Goal: Check status: Check status

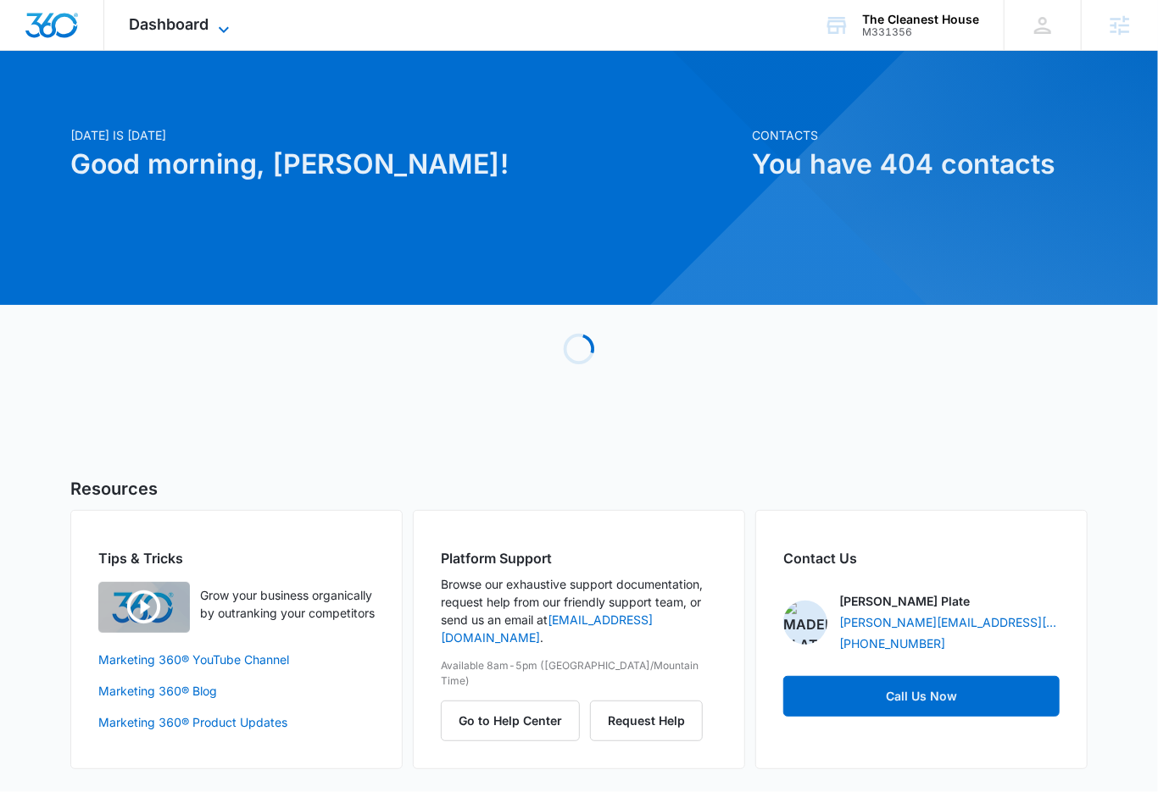
click at [181, 17] on span "Dashboard" at bounding box center [170, 24] width 80 height 18
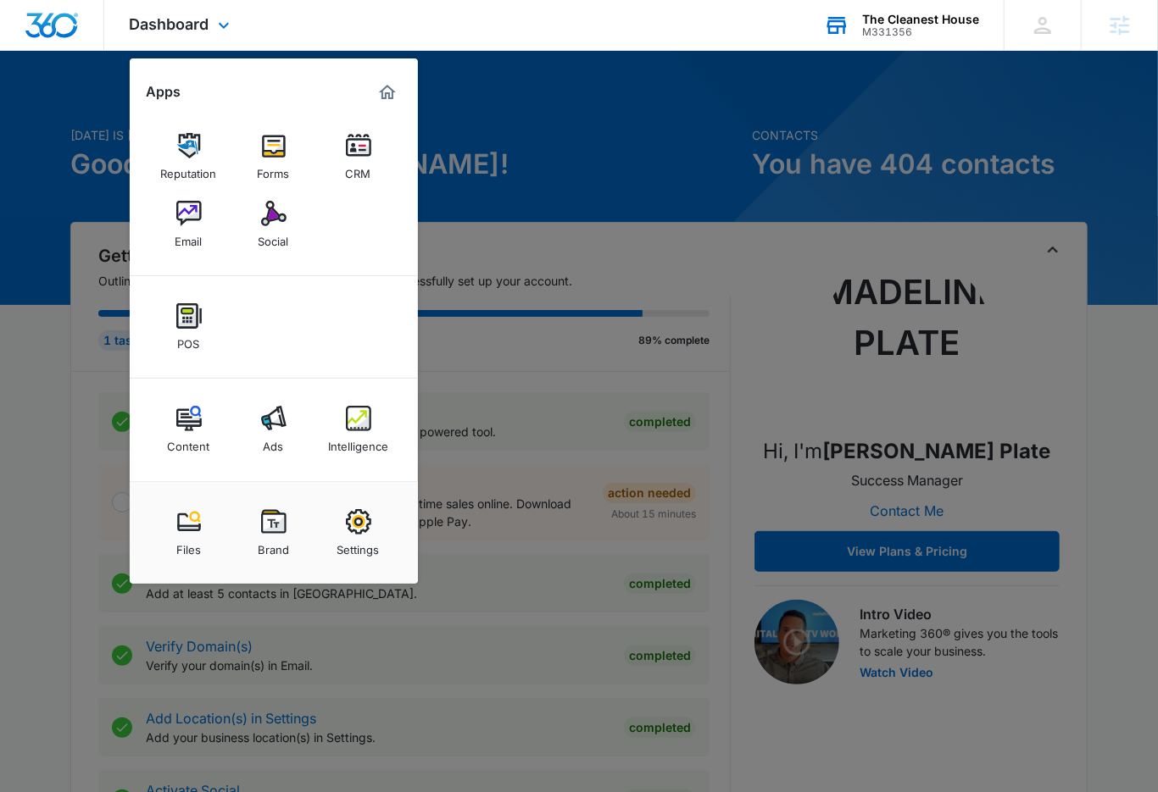
click at [929, 48] on div "The Cleanest House M331356 Your Accounts View All" at bounding box center [900, 25] width 205 height 50
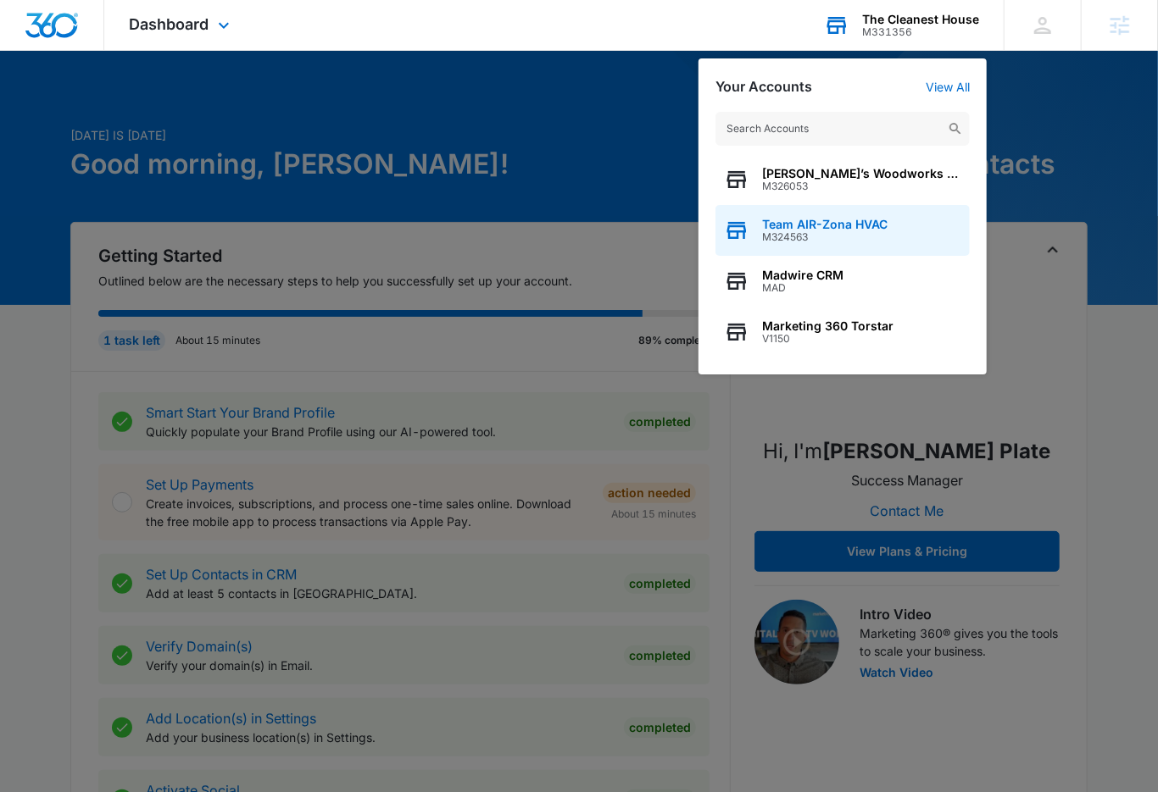
click at [816, 227] on span "Team AIR-Zona HVAC" at bounding box center [824, 225] width 125 height 14
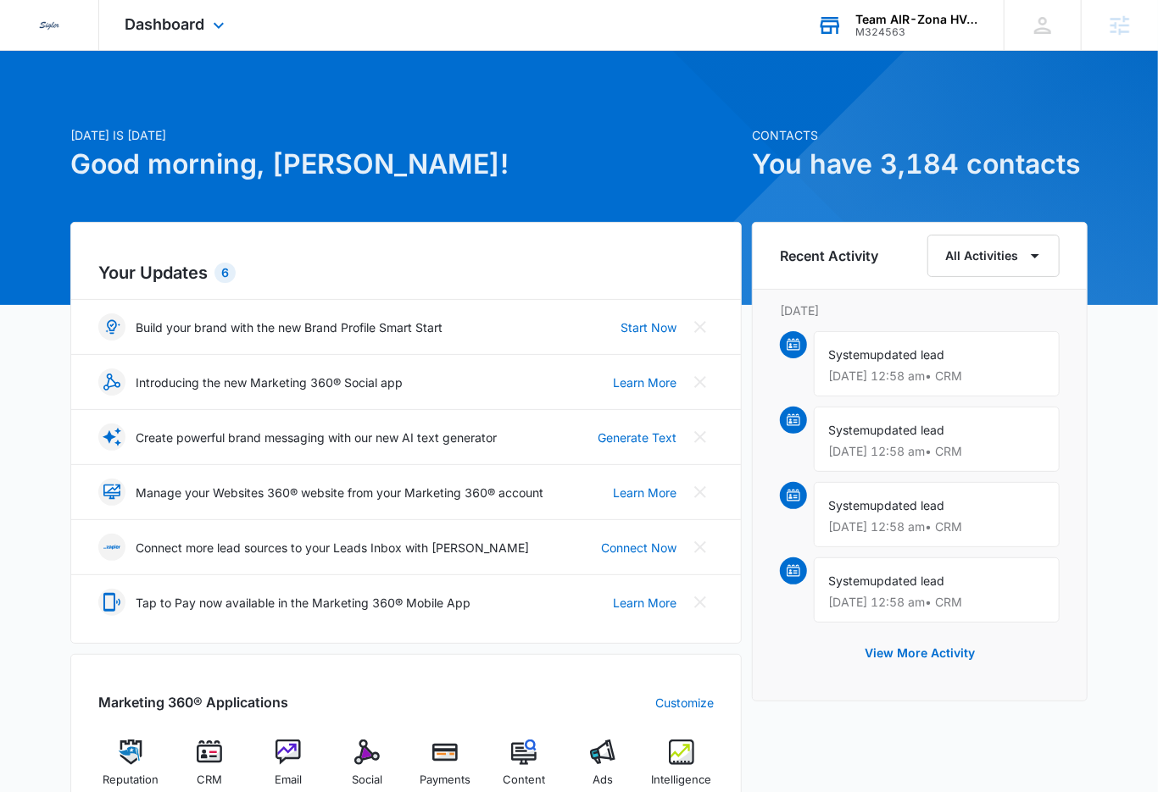
click at [218, 11] on div "Dashboard Apps Reputation CRM Email Social Payments POS Content Ads Intelligenc…" at bounding box center [176, 25] width 155 height 50
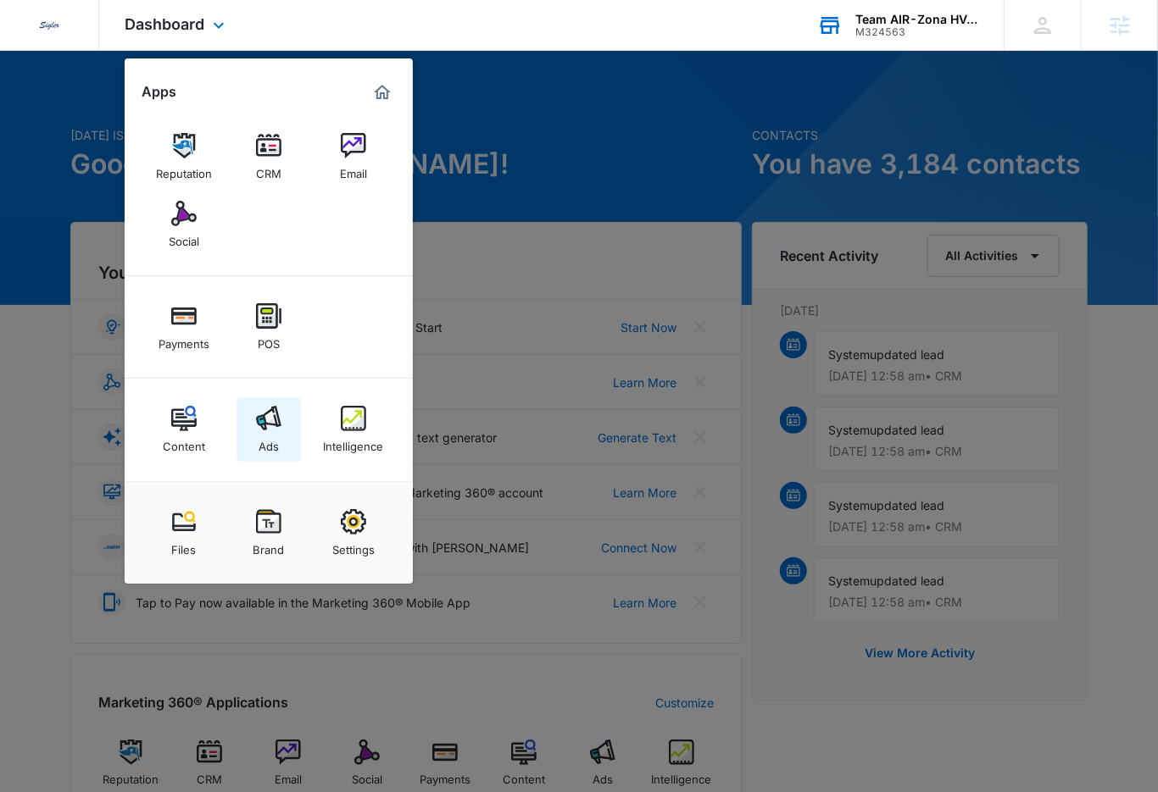
click at [268, 420] on img at bounding box center [268, 418] width 25 height 25
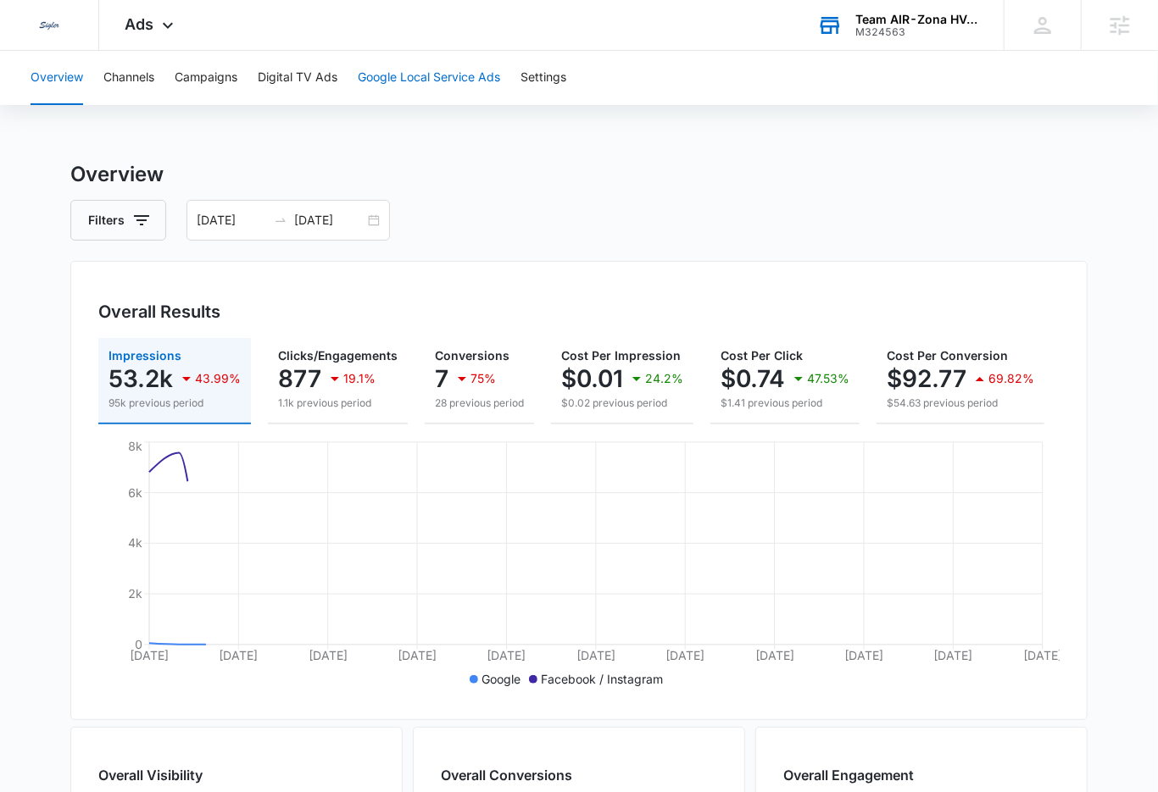
click at [385, 88] on button "Google Local Service Ads" at bounding box center [429, 78] width 142 height 54
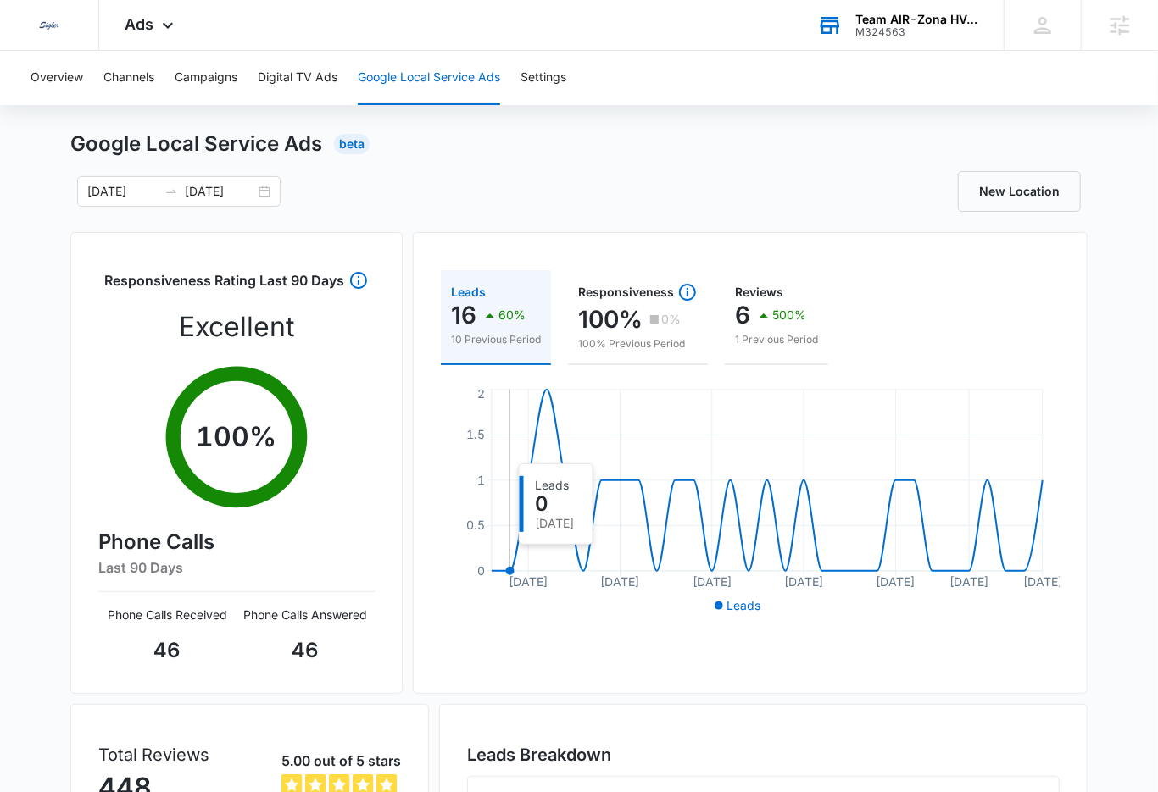
scroll to position [34, 0]
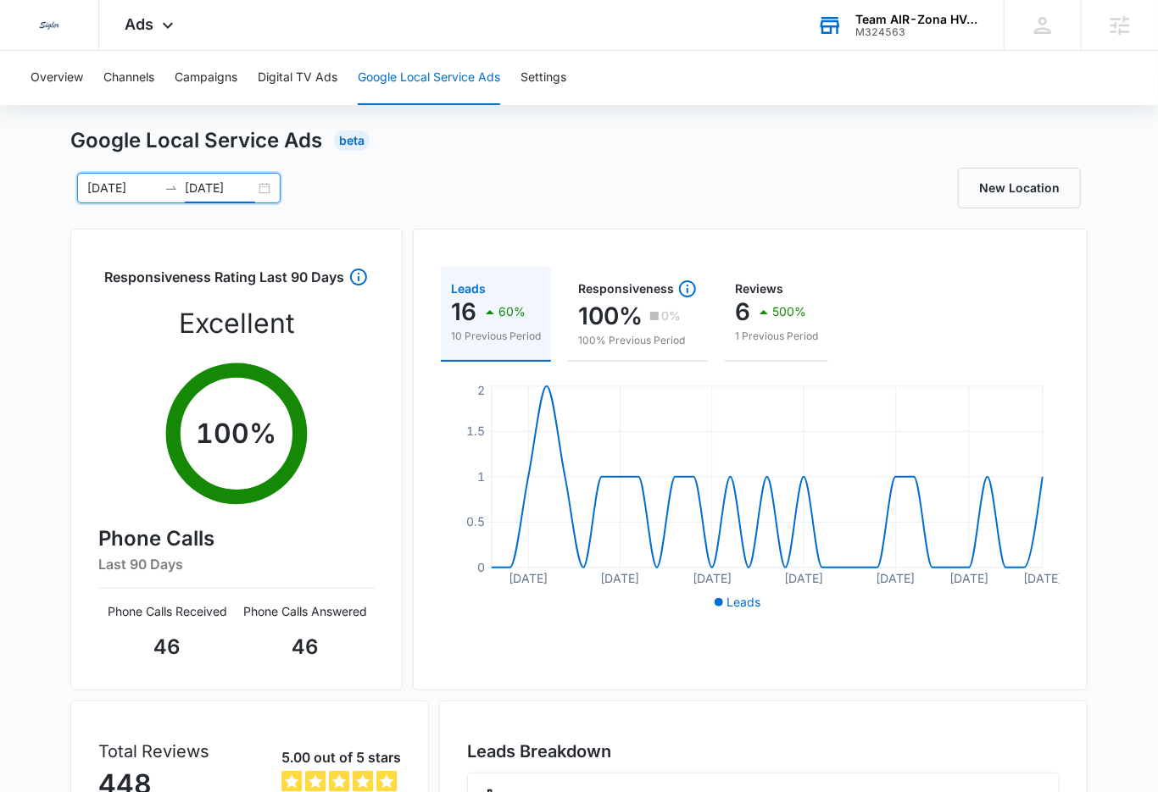
click at [201, 192] on input "[DATE]" at bounding box center [220, 188] width 70 height 19
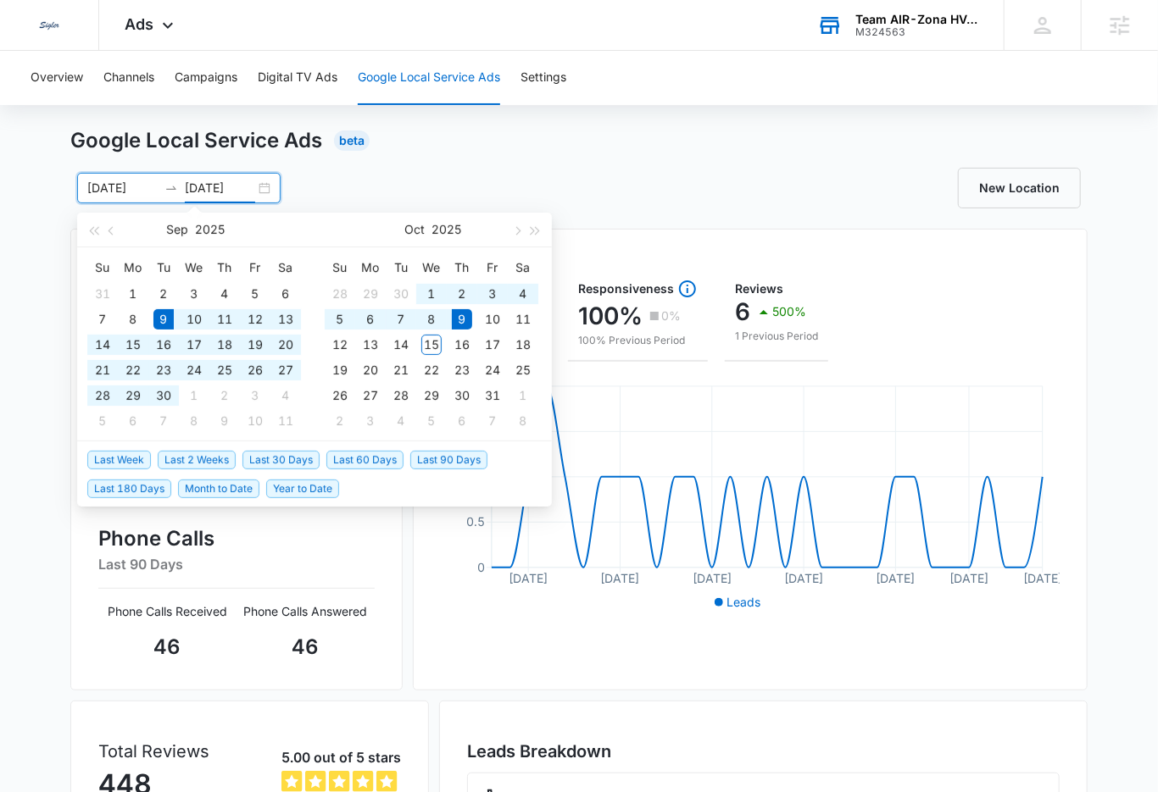
type input "[DATE]"
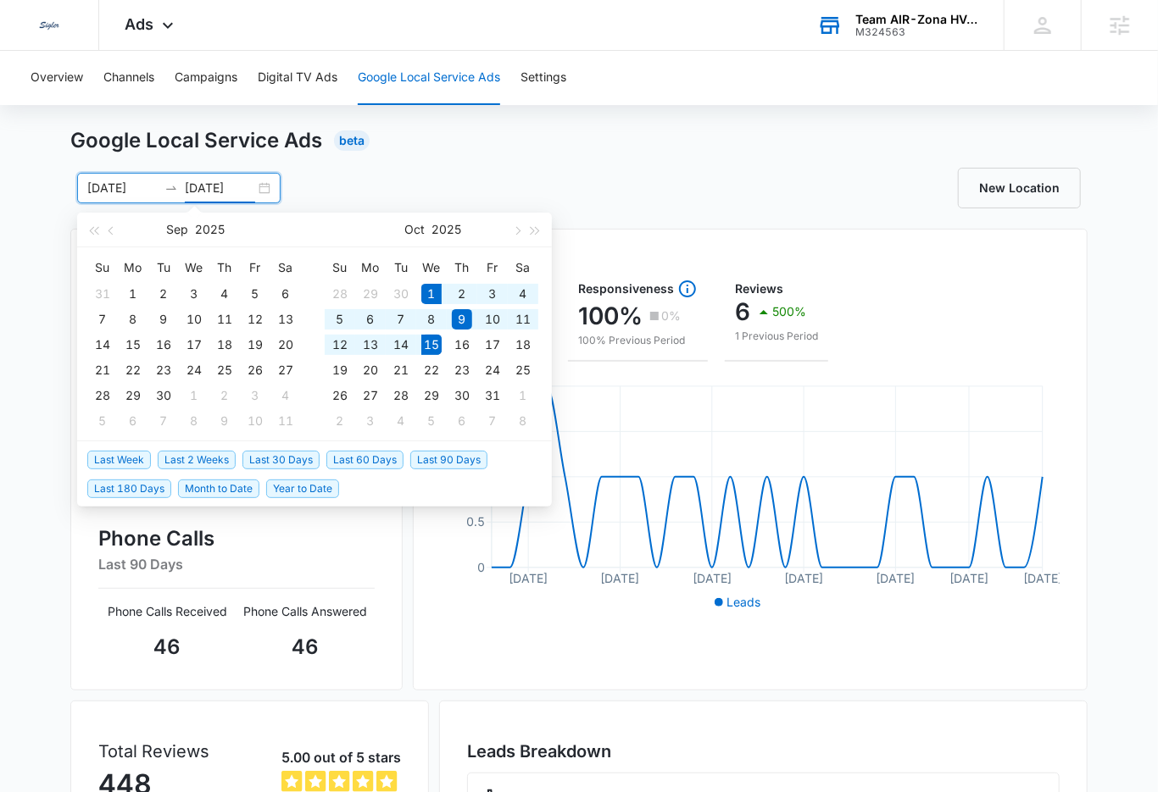
click at [206, 459] on span "Last 2 Weeks" at bounding box center [197, 460] width 78 height 19
type input "[DATE]"
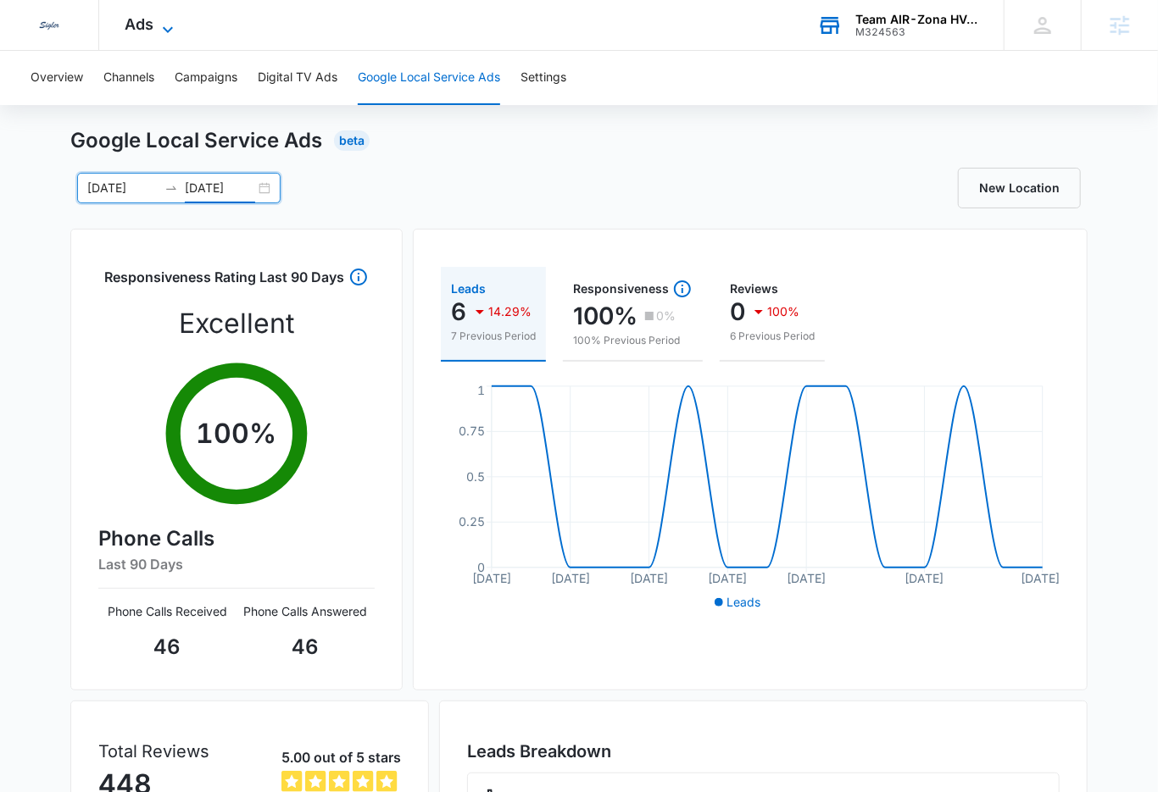
click at [167, 34] on icon at bounding box center [168, 29] width 20 height 20
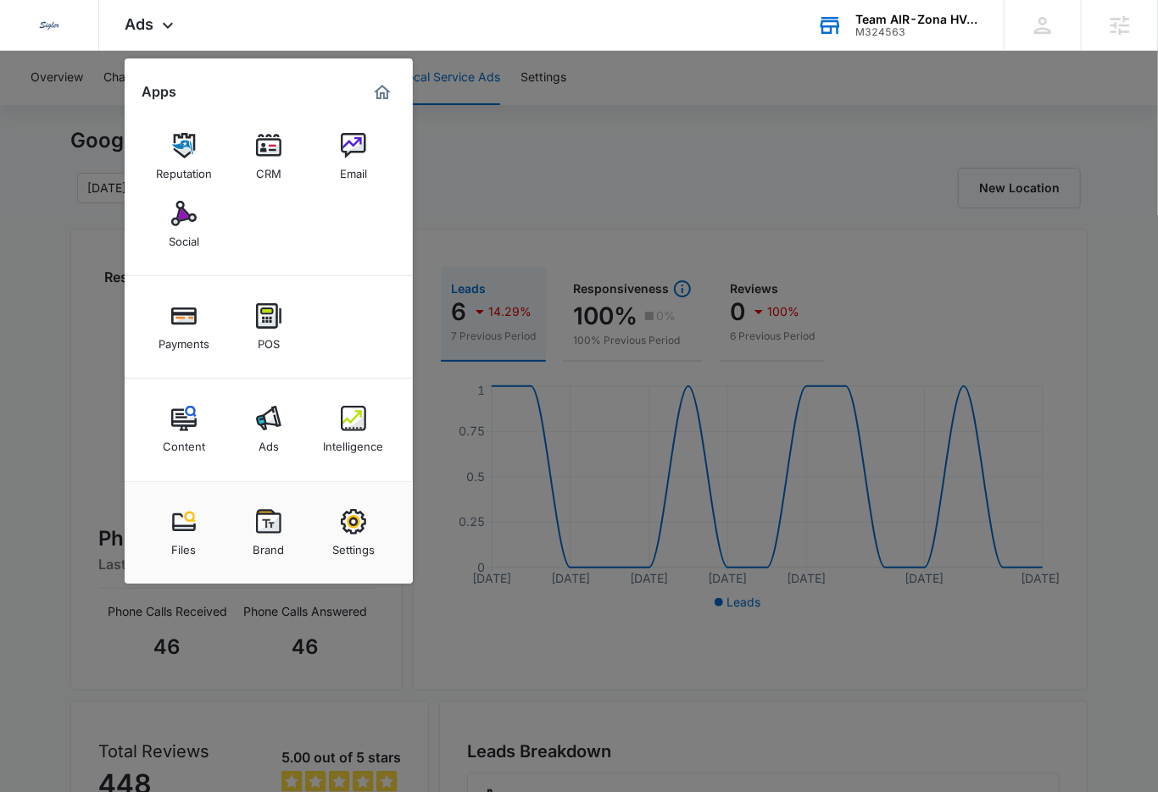
click at [615, 141] on div at bounding box center [579, 396] width 1158 height 792
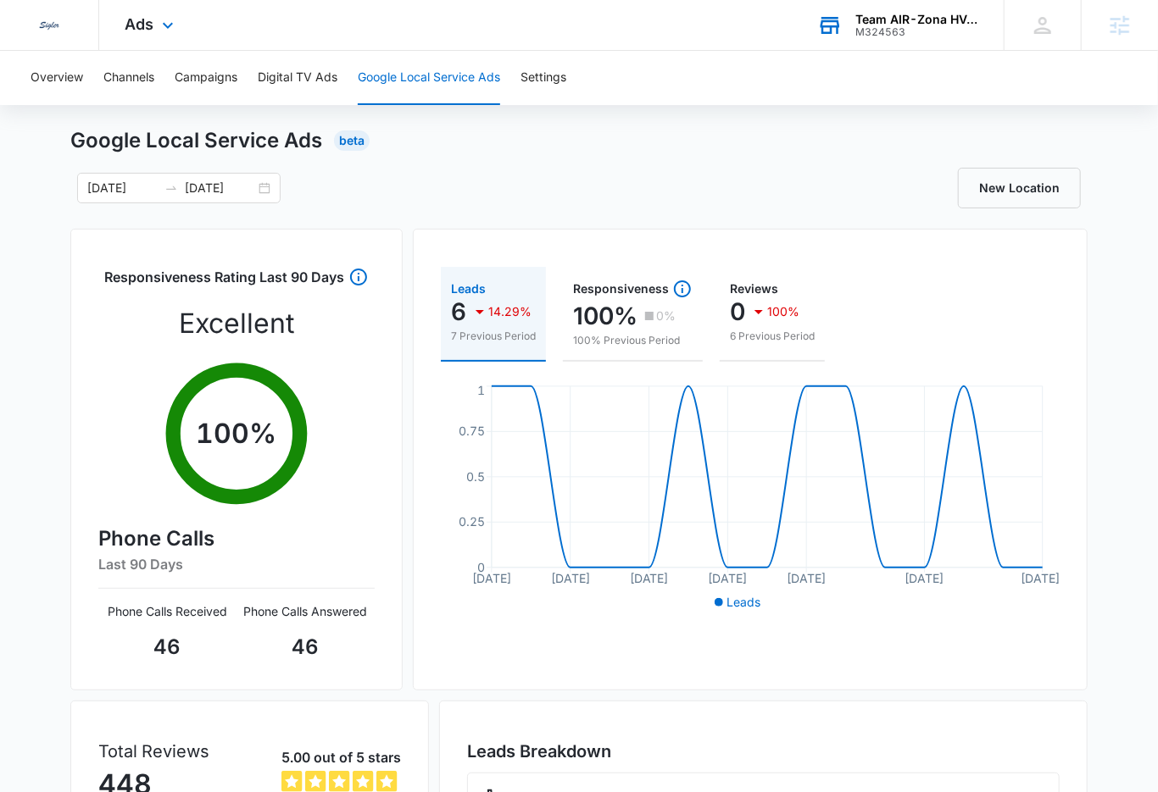
click at [542, 47] on div "Dedicated to Helping You Make Your Customers Comfortable Indoors. We are a mark…" at bounding box center [579, 25] width 1158 height 51
click at [545, 97] on button "Settings" at bounding box center [543, 78] width 46 height 54
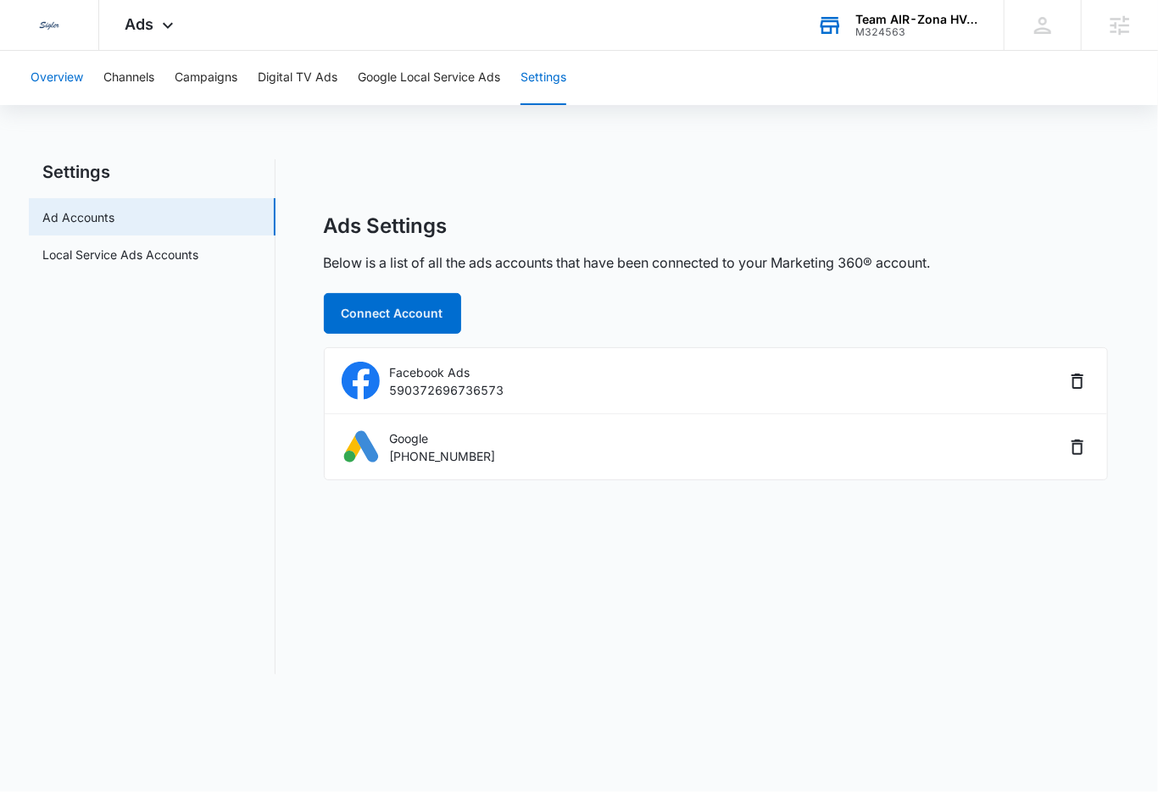
click at [70, 87] on button "Overview" at bounding box center [57, 78] width 53 height 54
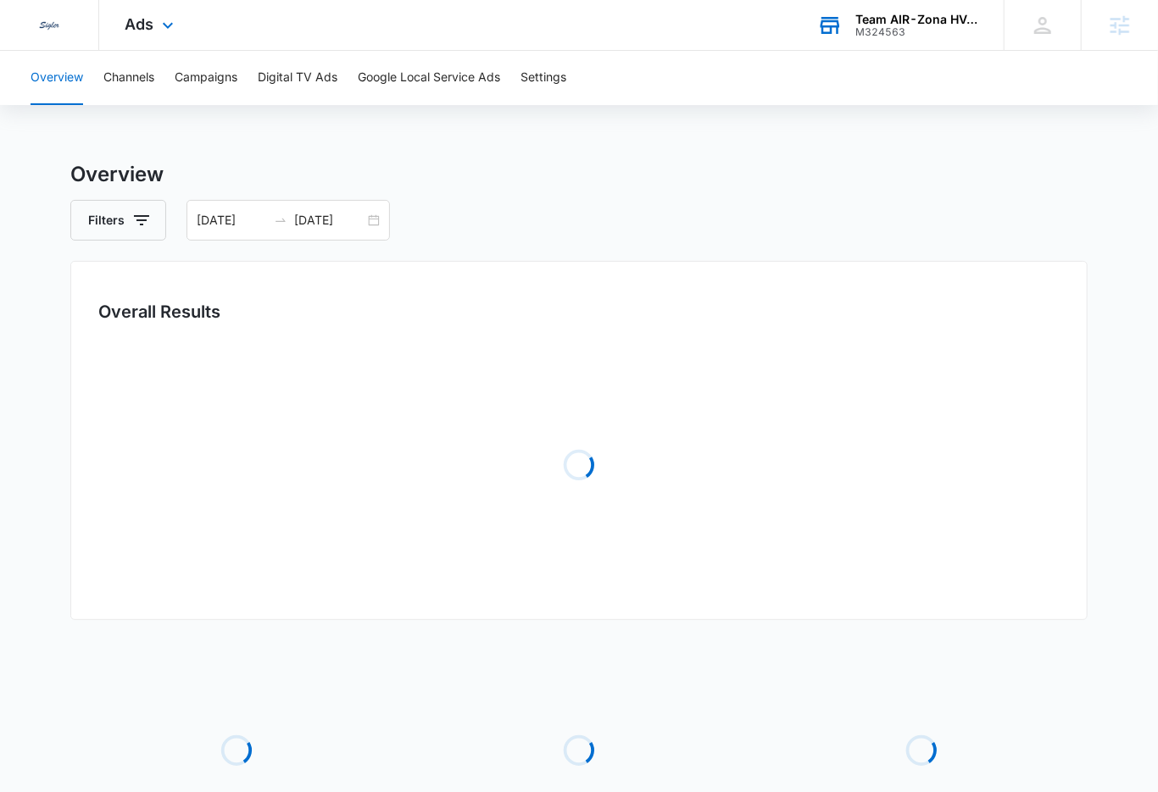
click at [179, 33] on div "Ads Apps Reputation CRM Email Social Payments POS Content Ads Intelligence File…" at bounding box center [151, 25] width 104 height 50
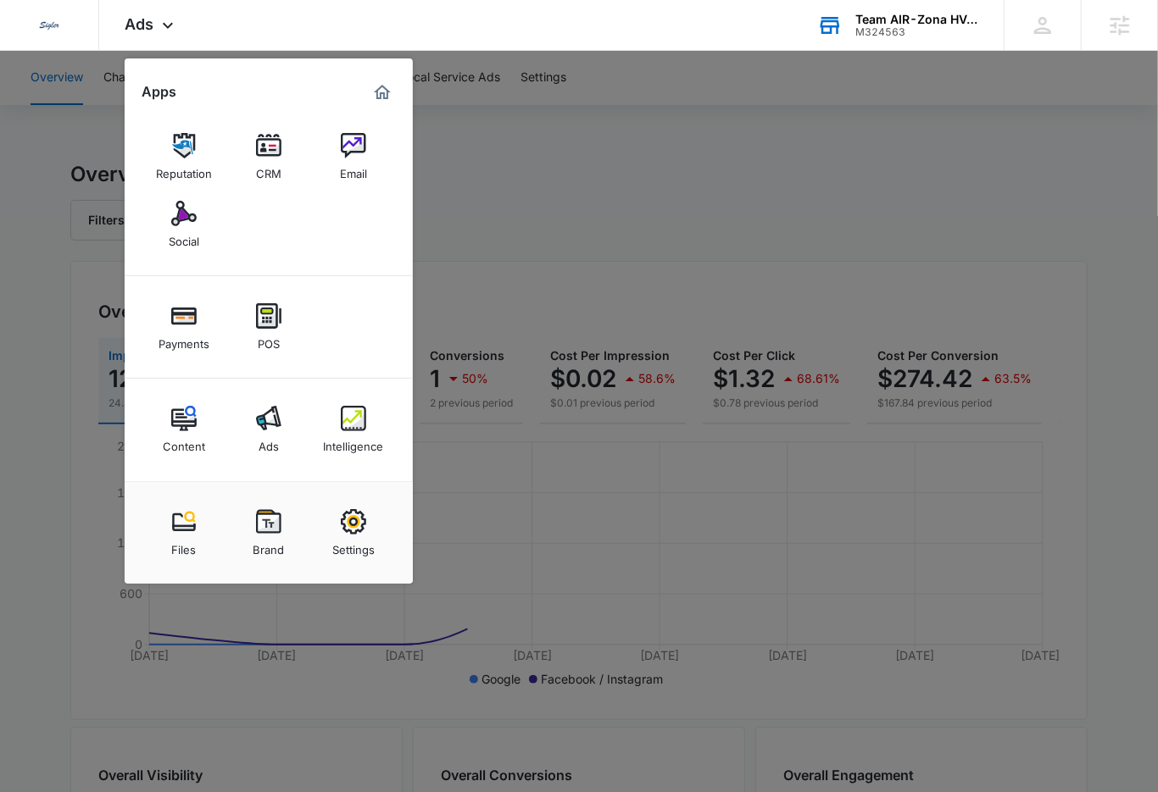
click at [684, 217] on div at bounding box center [579, 396] width 1158 height 792
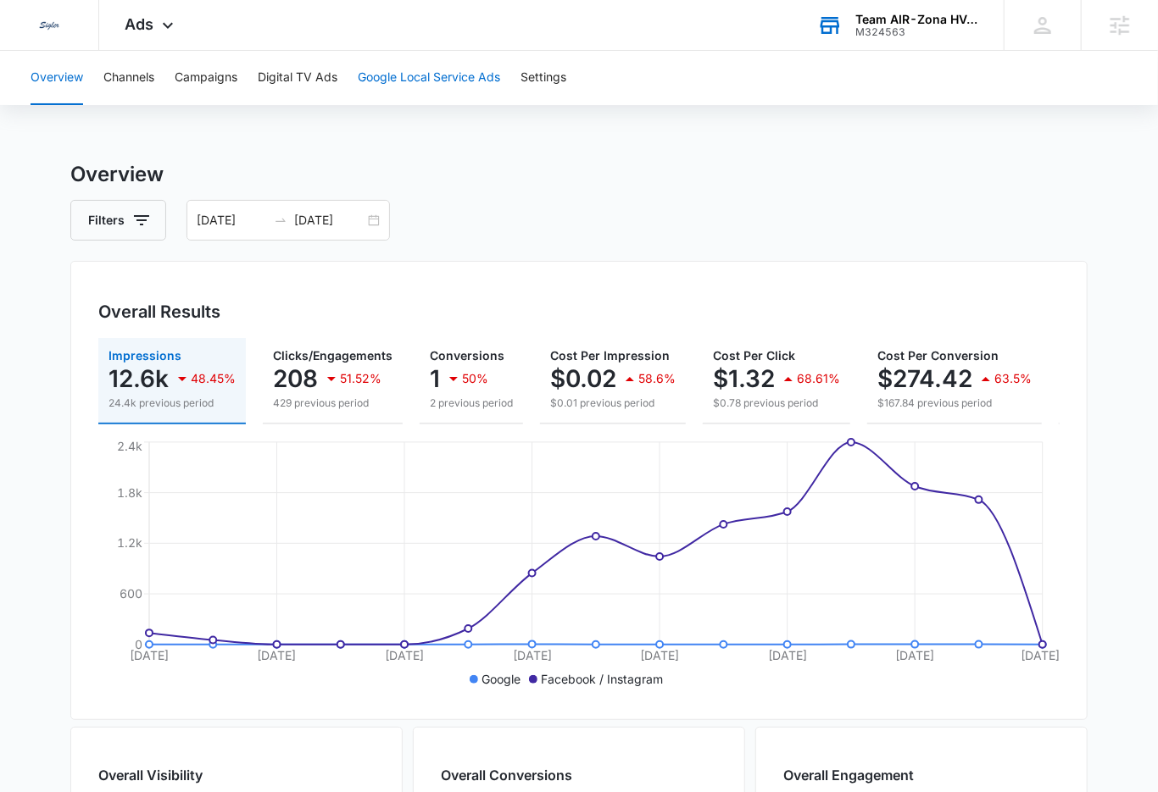
click at [434, 85] on button "Google Local Service Ads" at bounding box center [429, 78] width 142 height 54
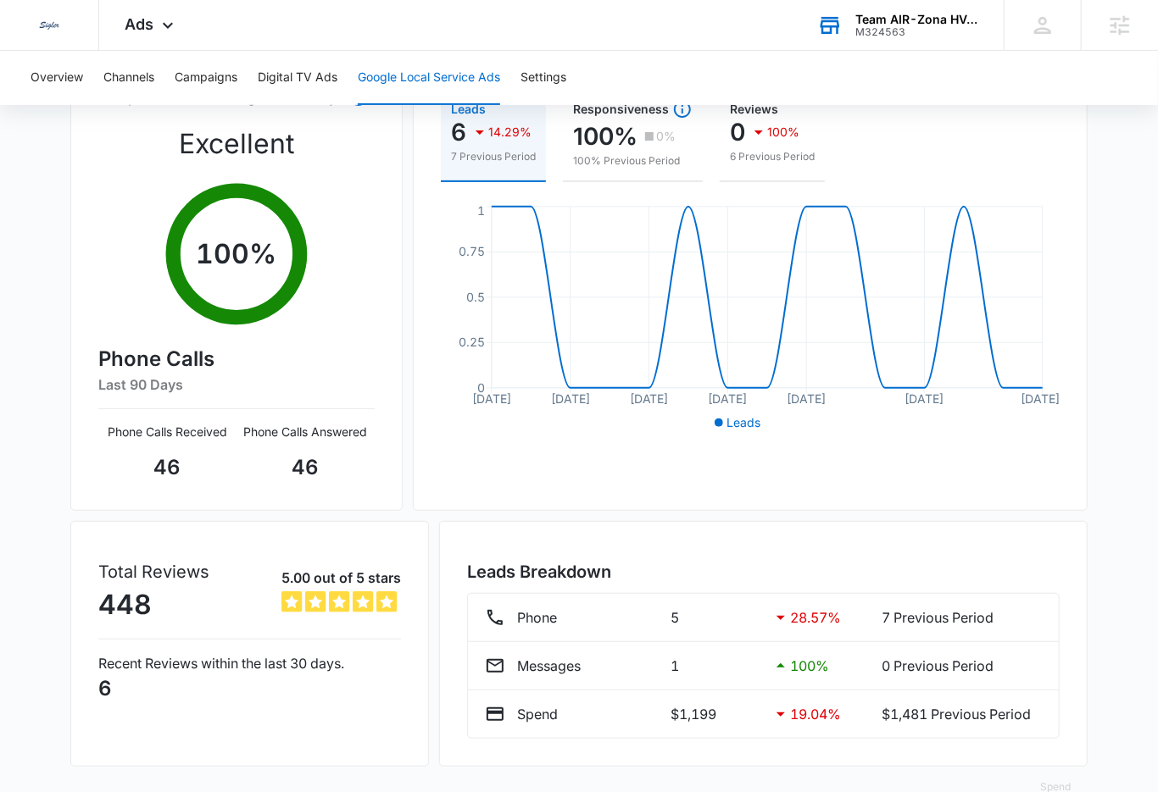
scroll to position [248, 0]
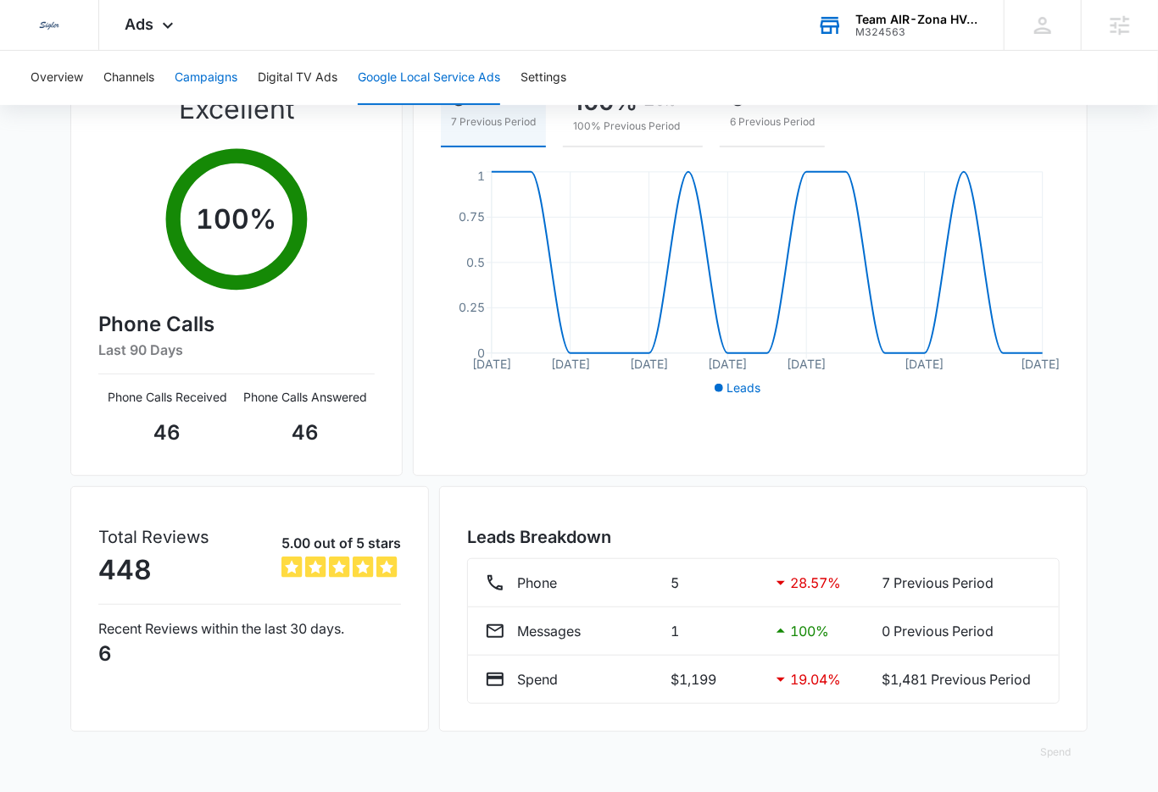
click at [192, 77] on button "Campaigns" at bounding box center [206, 78] width 63 height 54
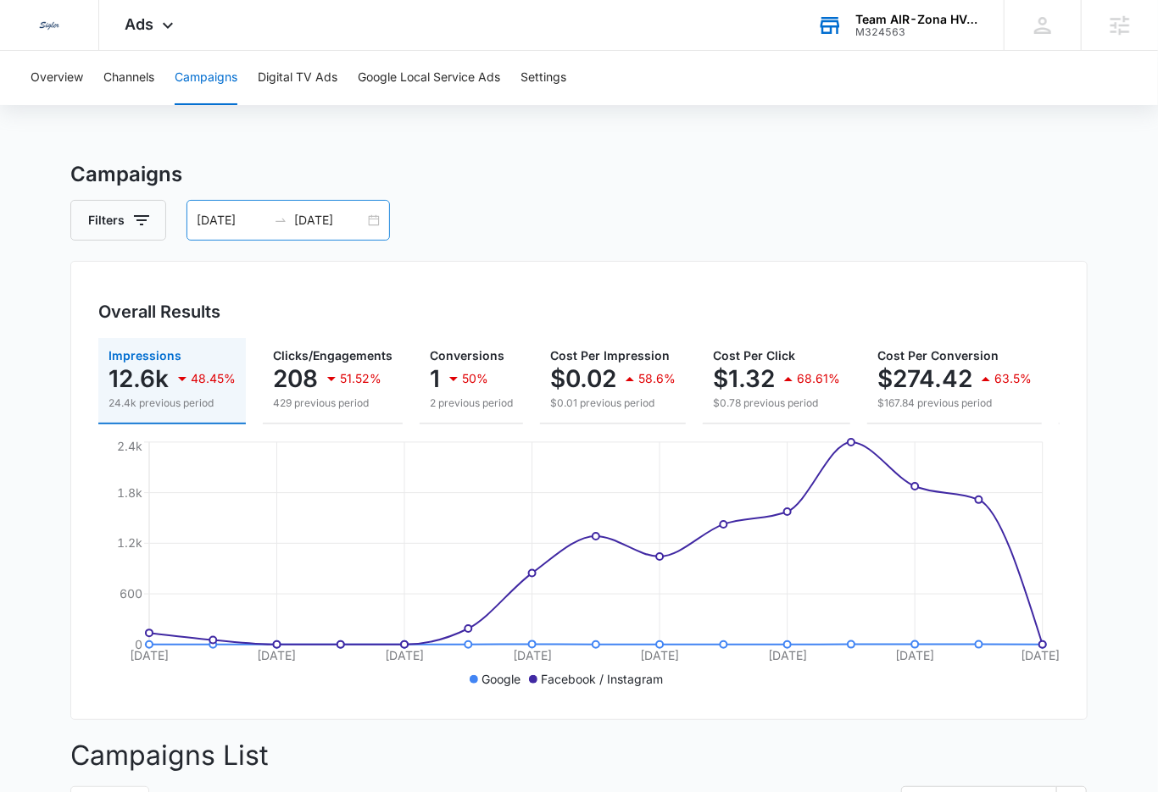
click at [291, 227] on div "[DATE] [DATE]" at bounding box center [287, 220] width 203 height 41
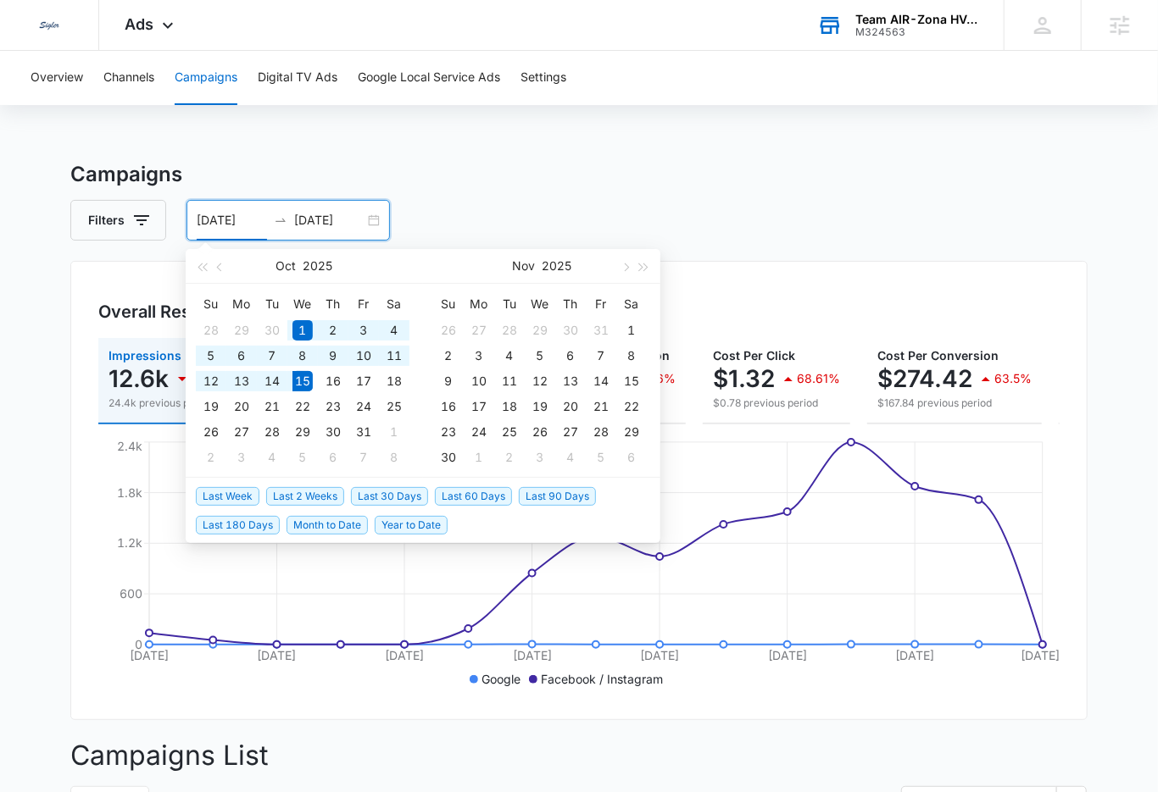
click at [568, 499] on span "Last 90 Days" at bounding box center [557, 496] width 77 height 19
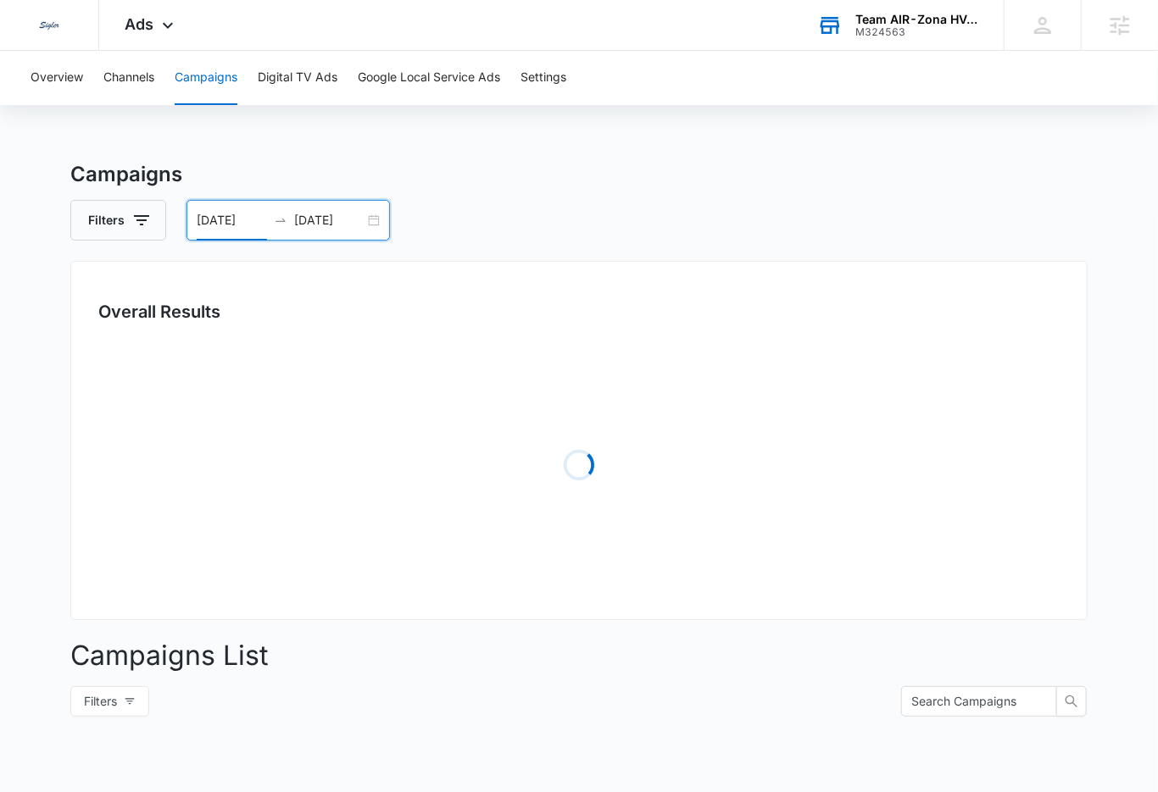
click at [525, 175] on h3 "Campaigns" at bounding box center [578, 174] width 1017 height 31
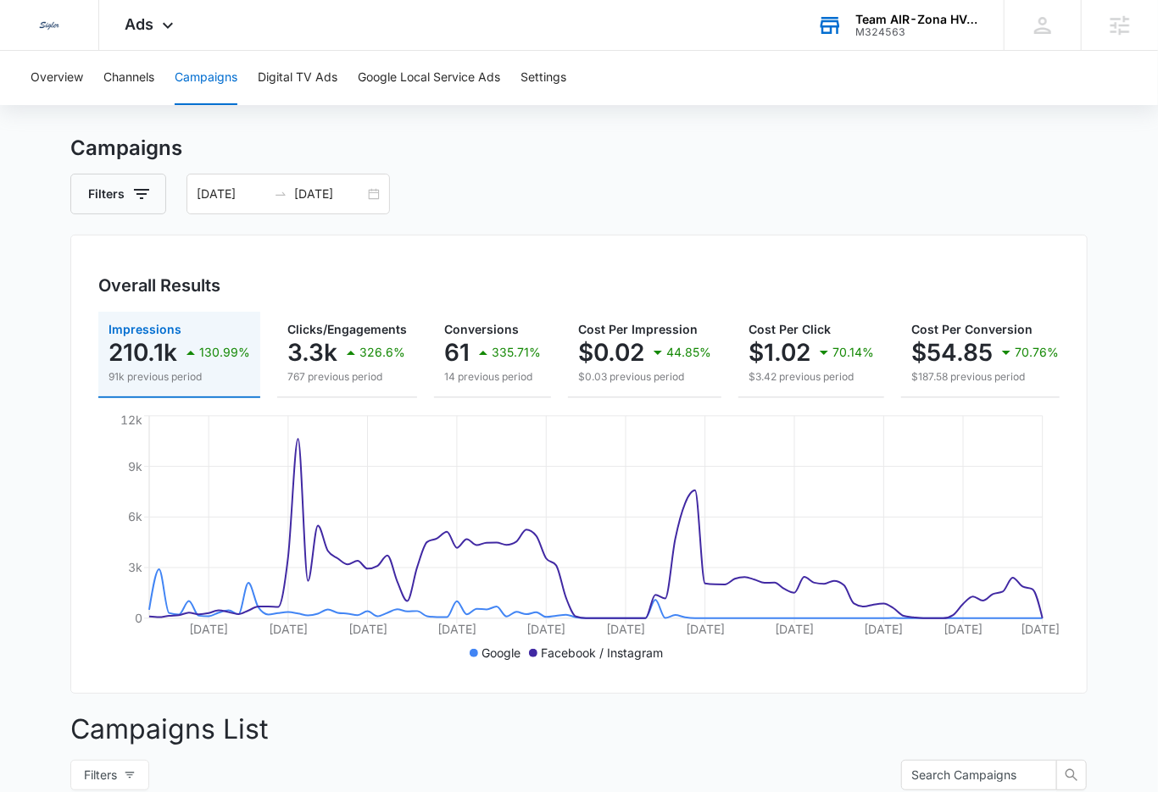
scroll to position [7, 0]
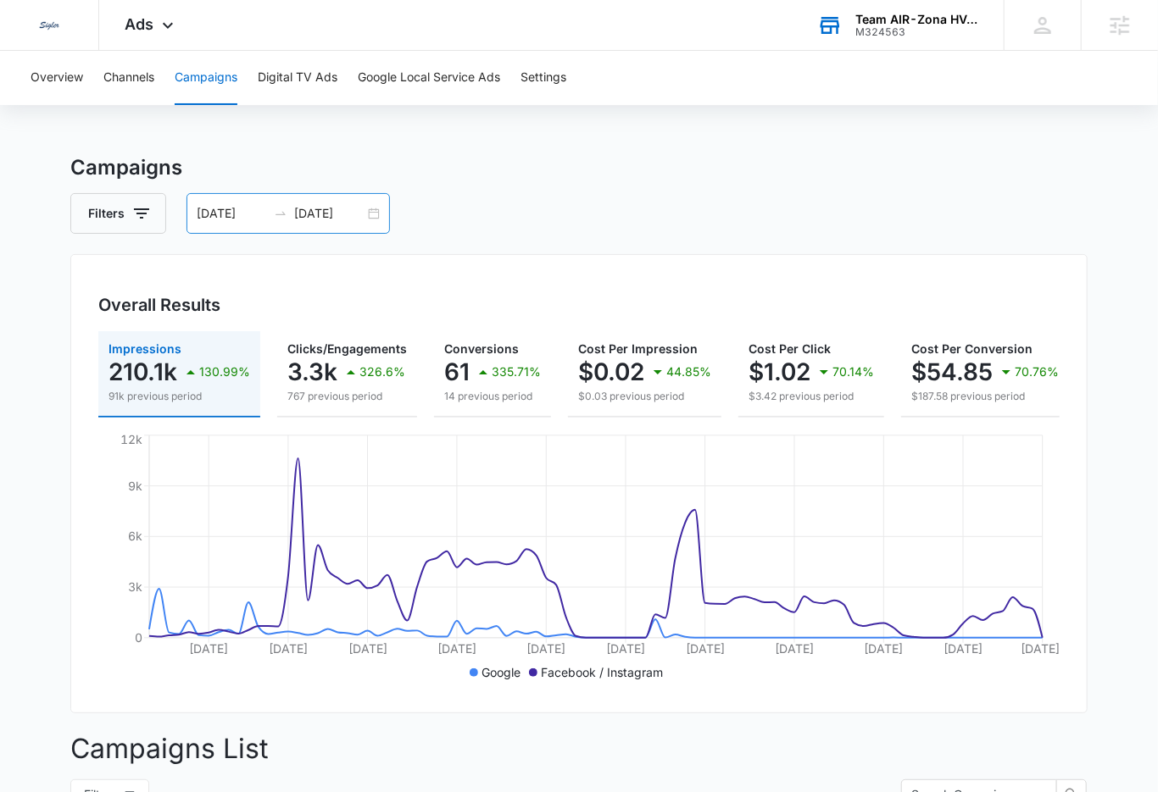
click at [265, 211] on input "[DATE]" at bounding box center [232, 213] width 70 height 19
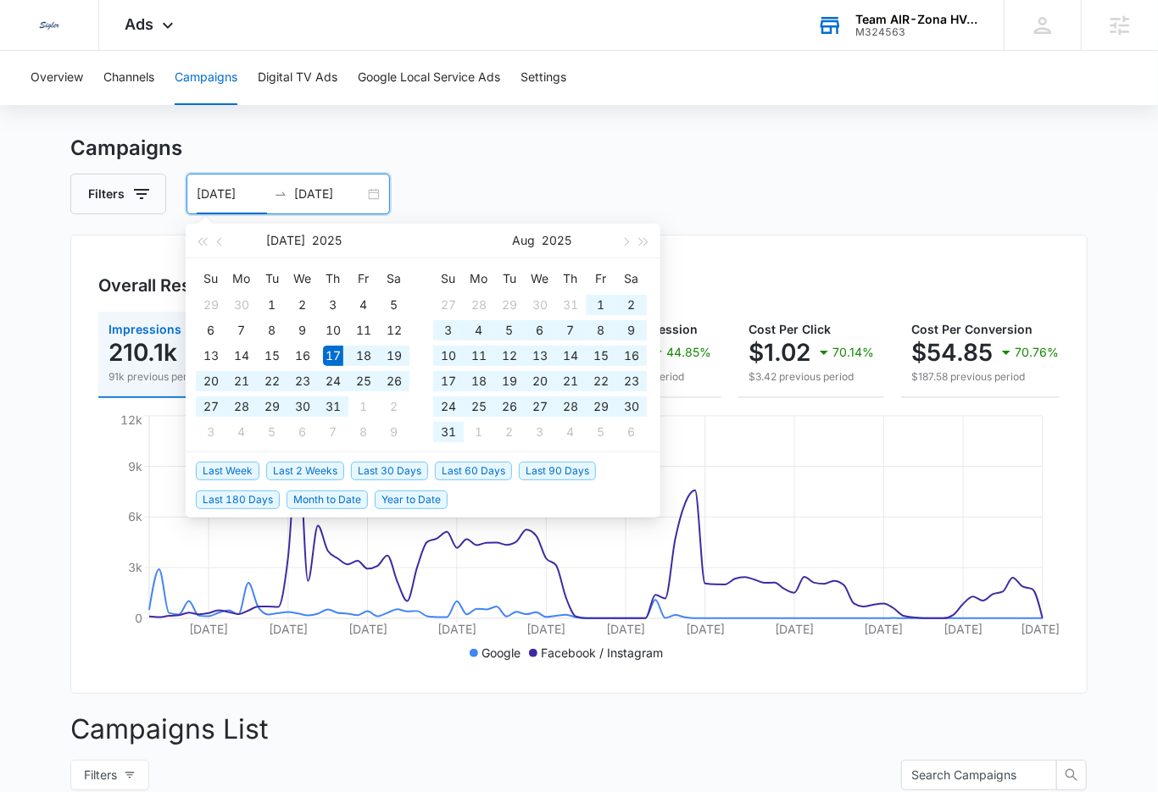
scroll to position [32, 0]
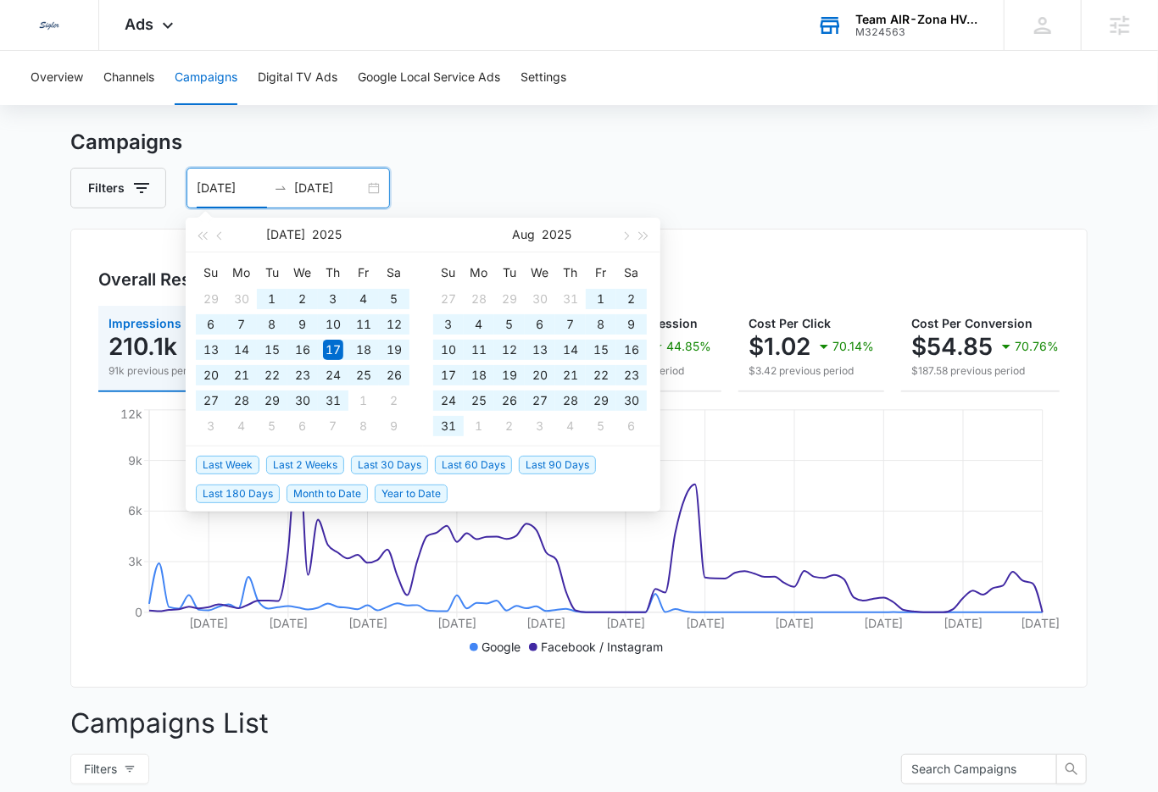
click at [254, 492] on span "Last 180 Days" at bounding box center [238, 494] width 84 height 19
type input "[DATE]"
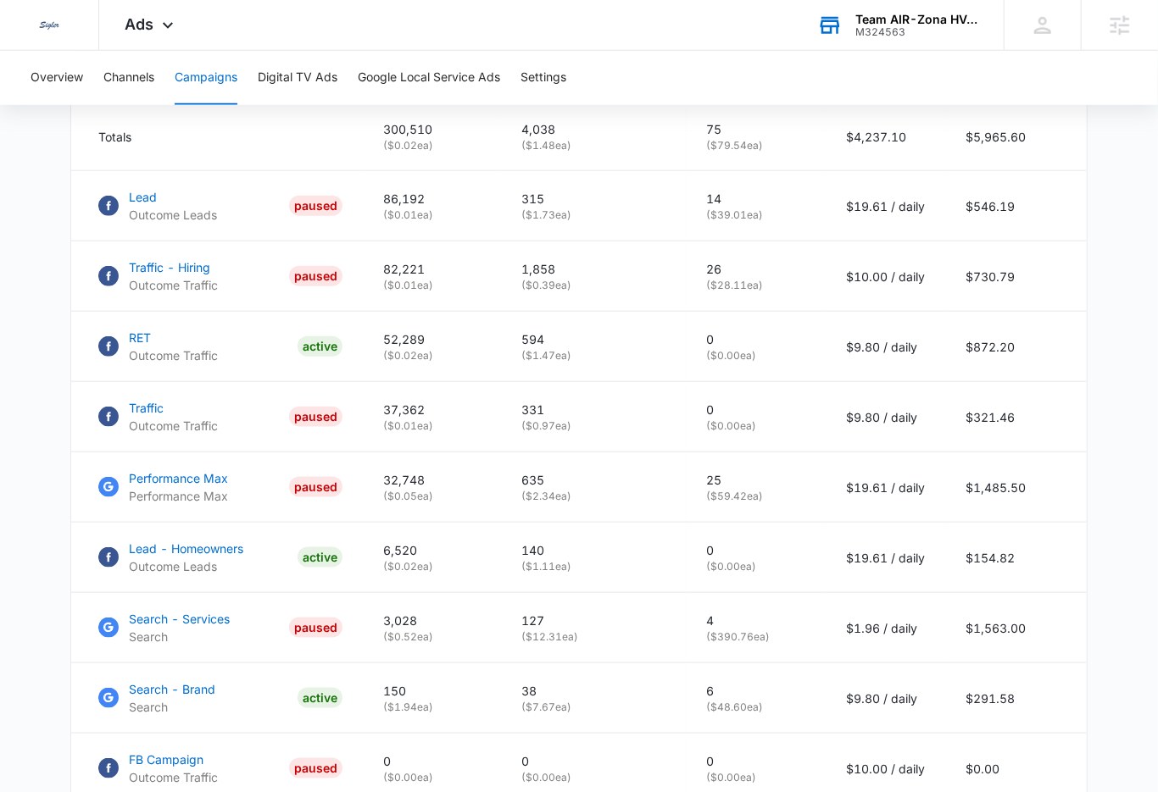
scroll to position [784, 0]
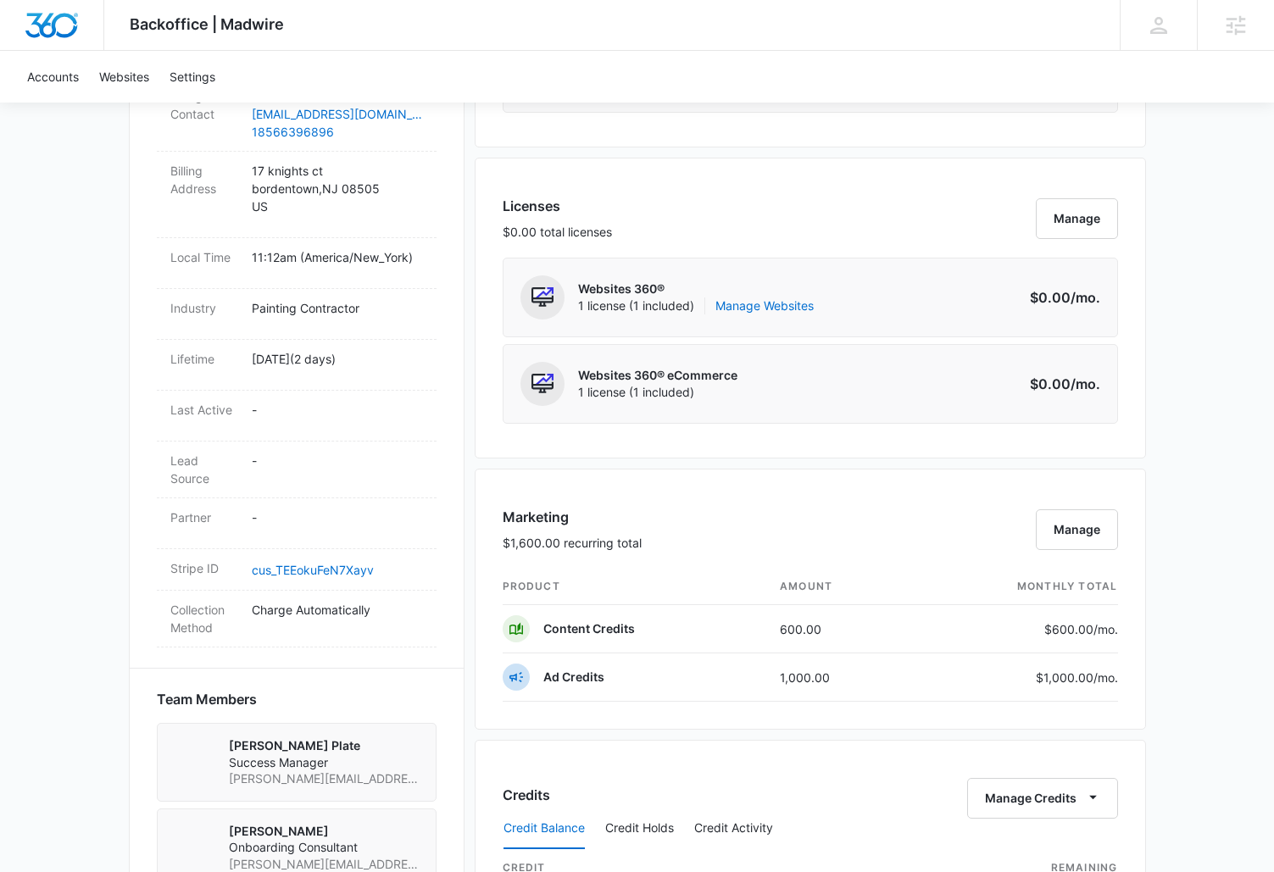
scroll to position [621, 0]
